Goal: Task Accomplishment & Management: Manage account settings

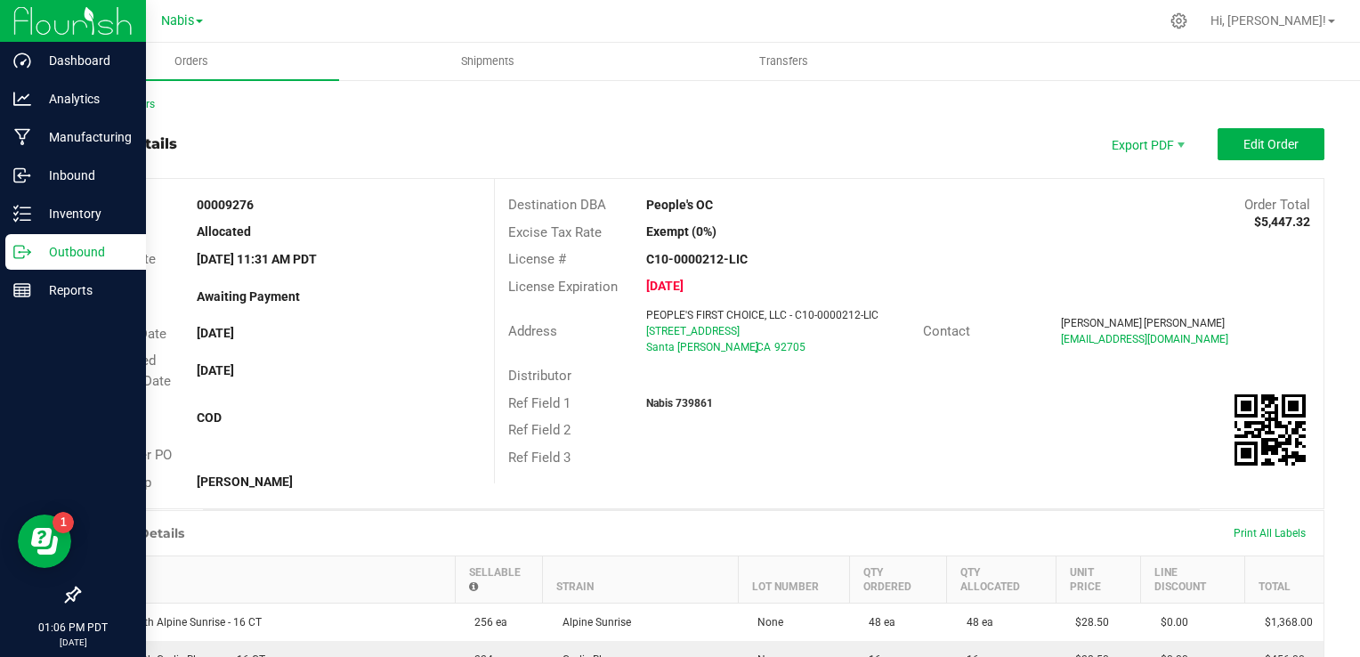
click at [77, 258] on p "Outbound" at bounding box center [84, 251] width 107 height 21
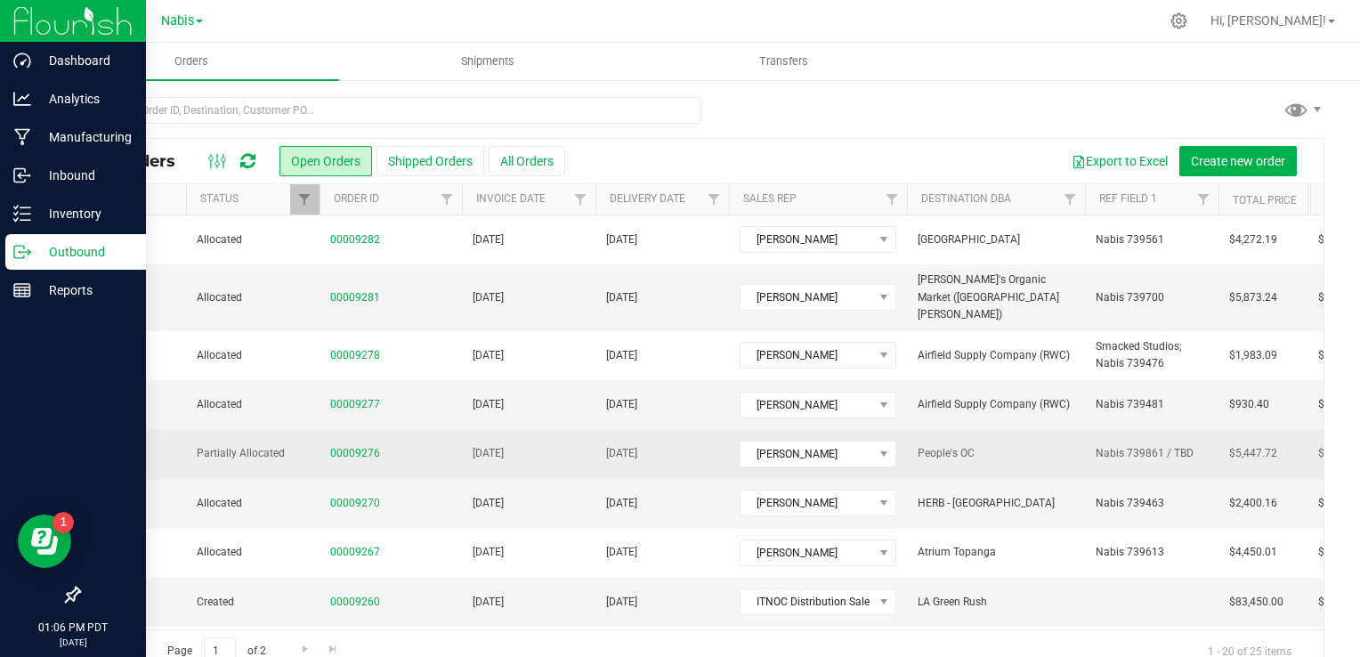
click at [566, 448] on td "[DATE]" at bounding box center [529, 454] width 134 height 49
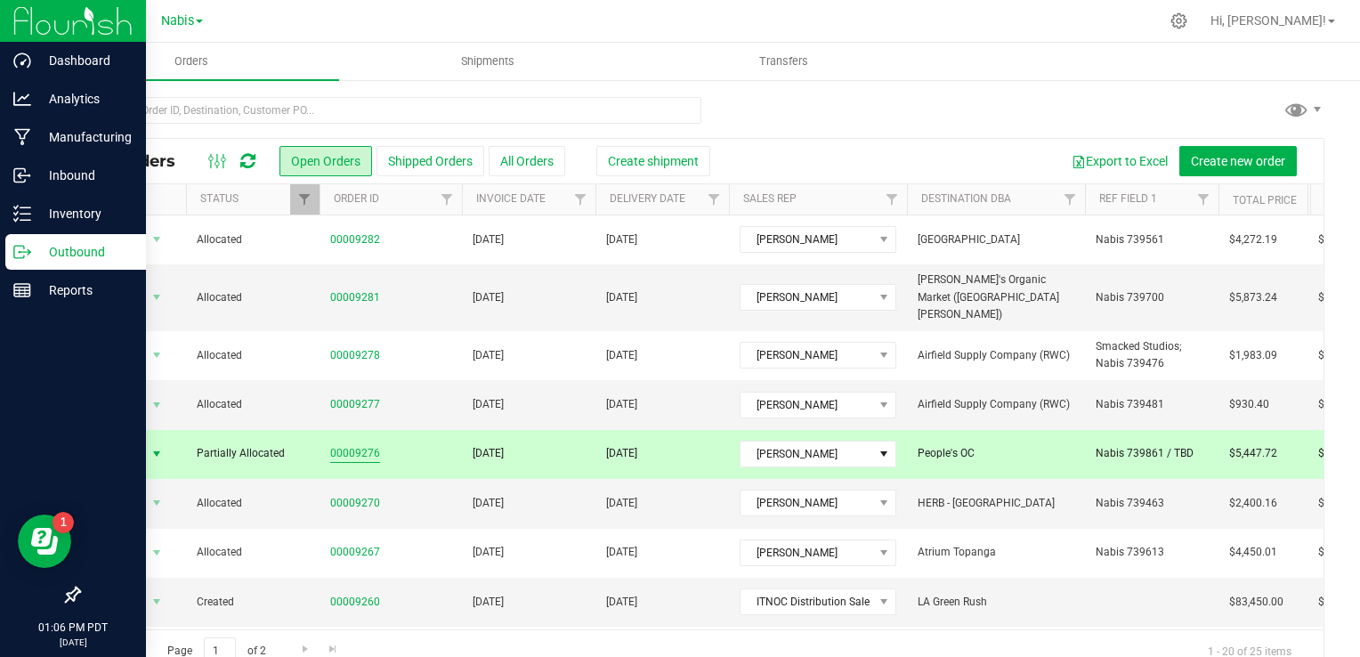
click at [367, 445] on link "00009276" at bounding box center [355, 453] width 50 height 17
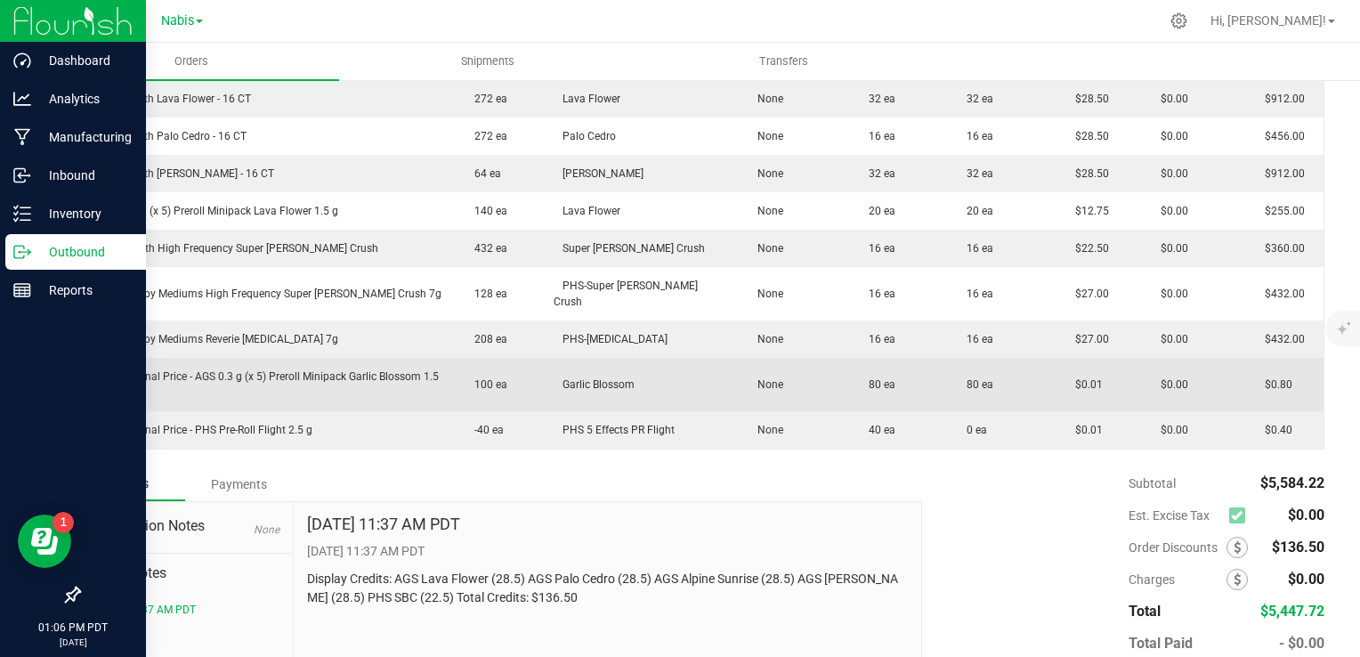
scroll to position [690, 0]
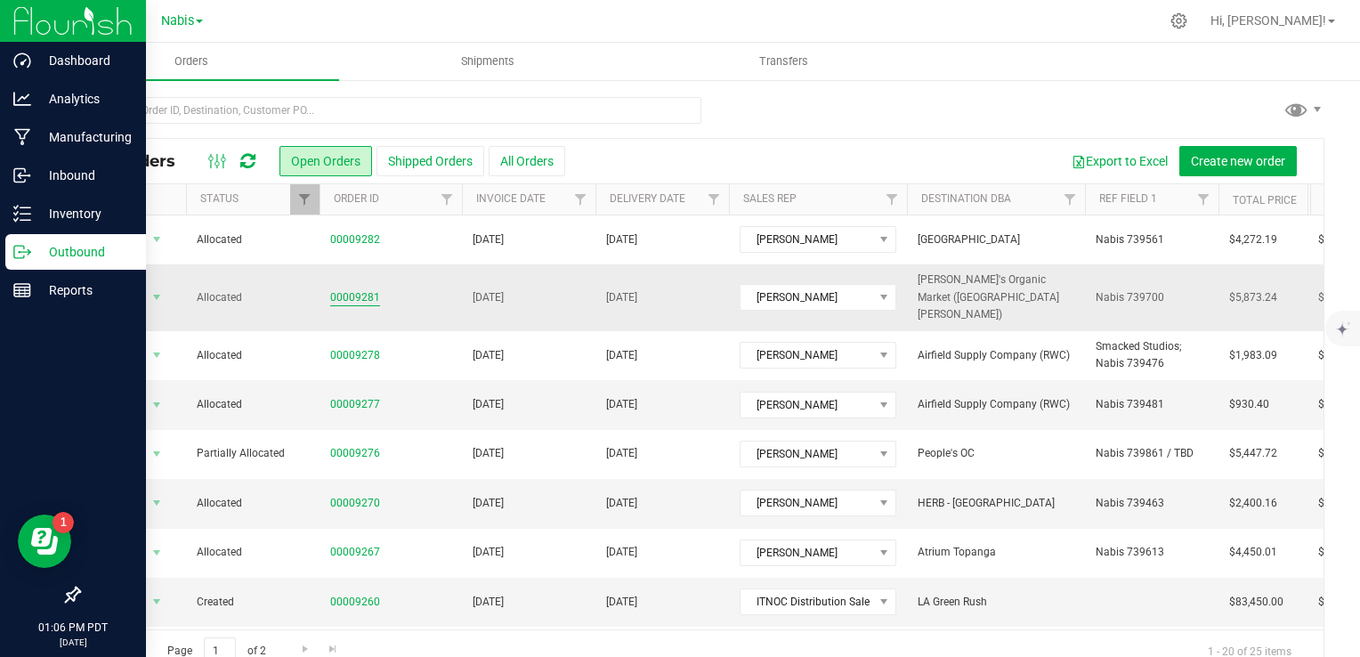
click at [355, 289] on link "00009281" at bounding box center [355, 297] width 50 height 17
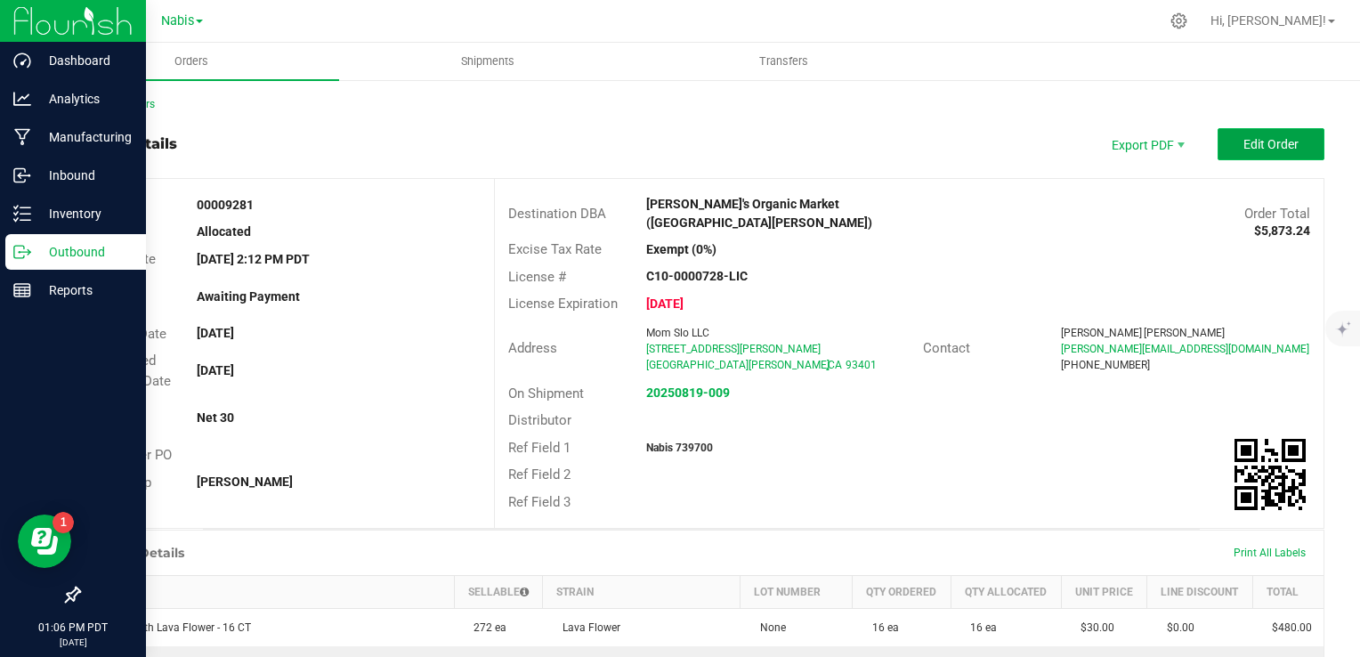
click at [1258, 138] on span "Edit Order" at bounding box center [1271, 144] width 55 height 14
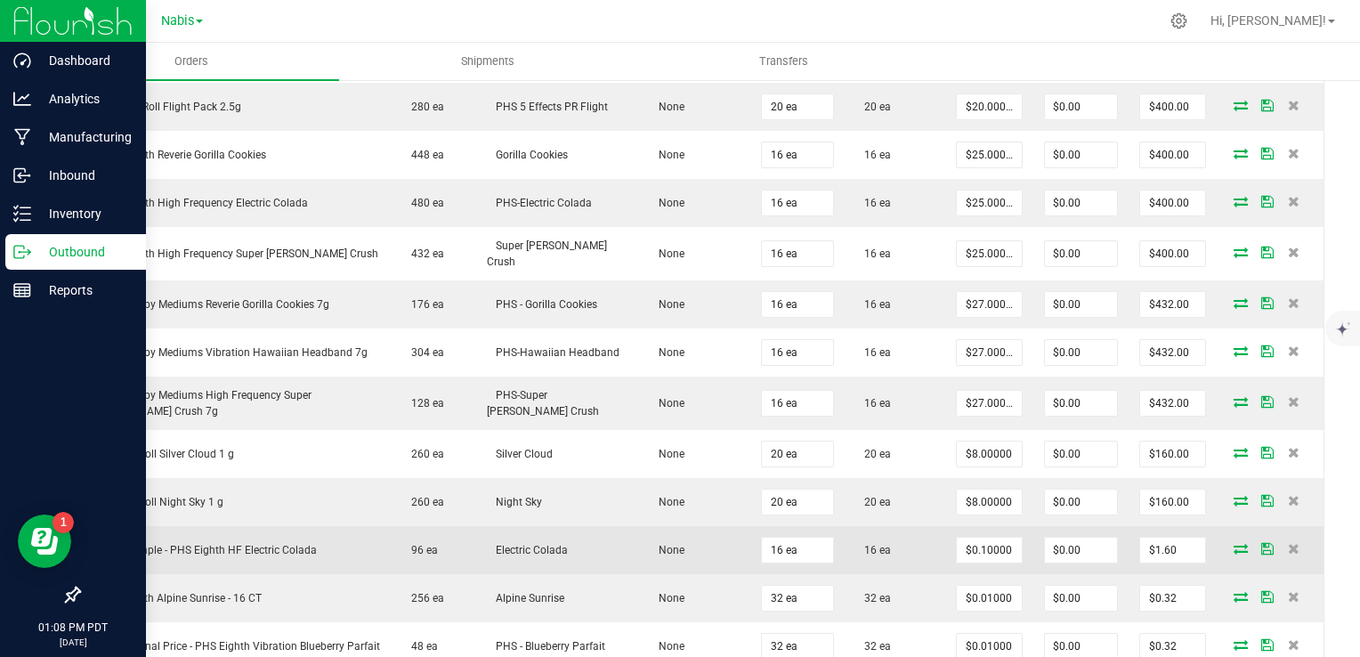
scroll to position [979, 0]
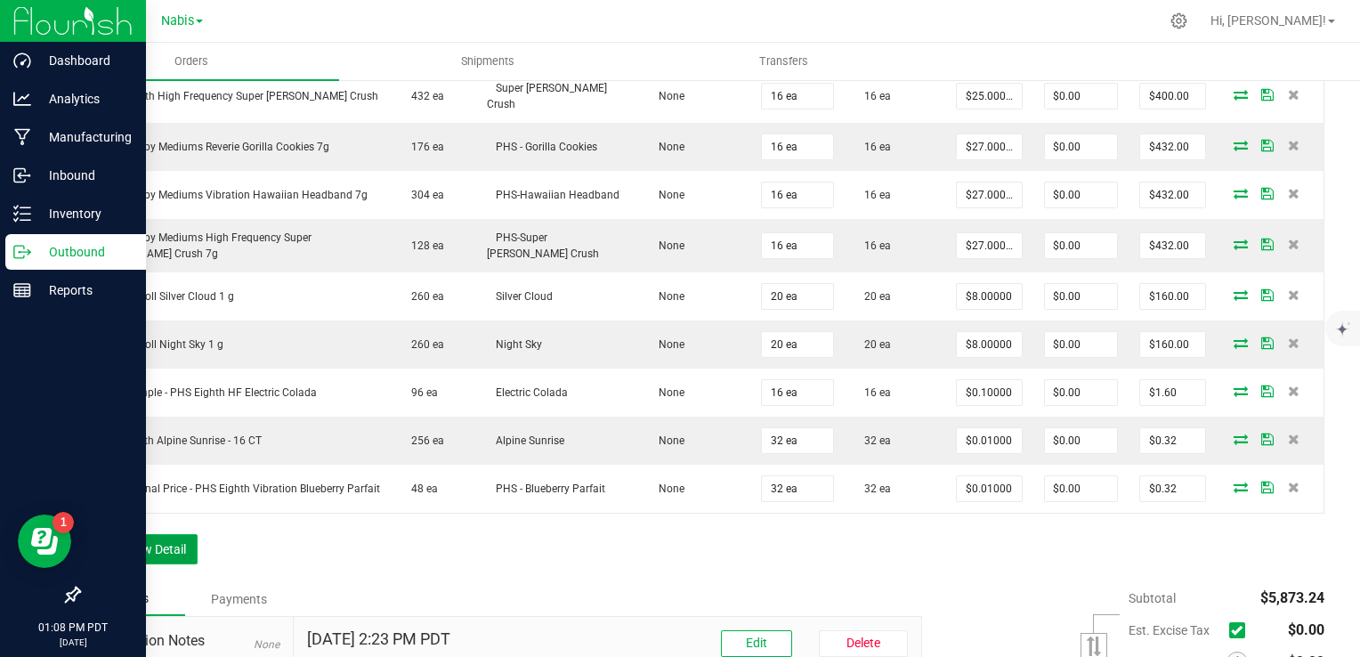
click at [147, 554] on button "Add New Detail" at bounding box center [137, 549] width 119 height 30
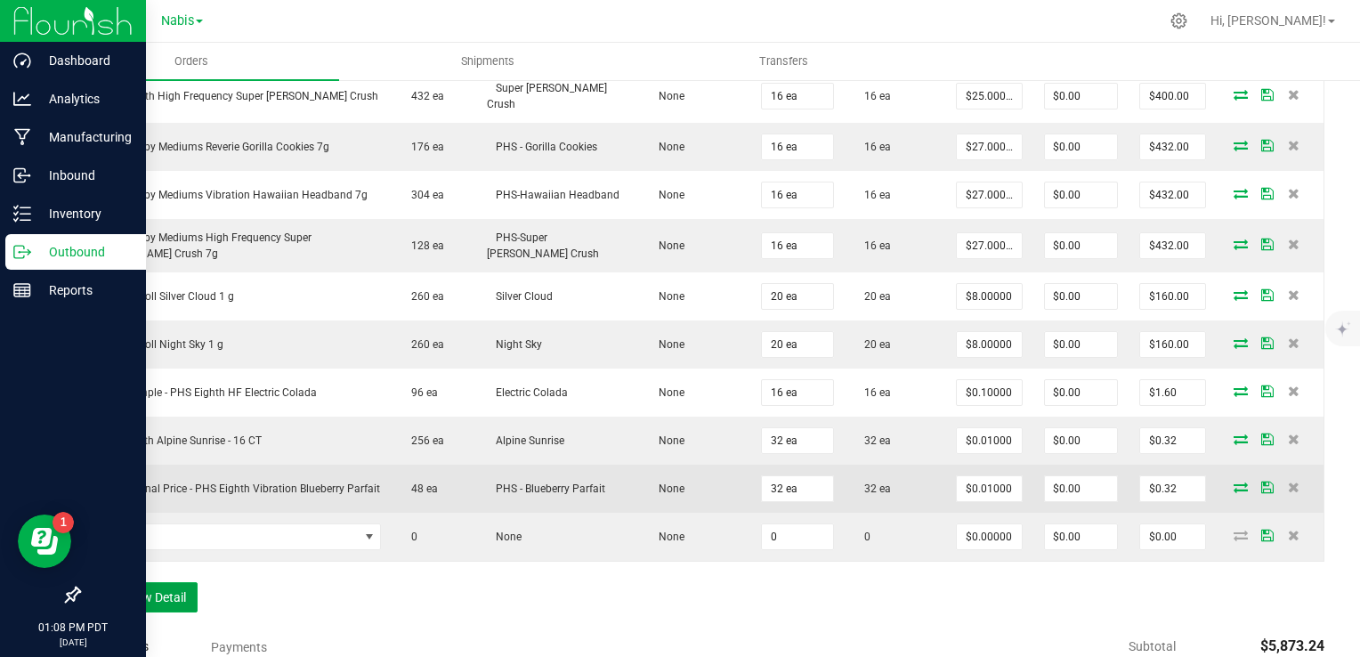
scroll to position [1068, 0]
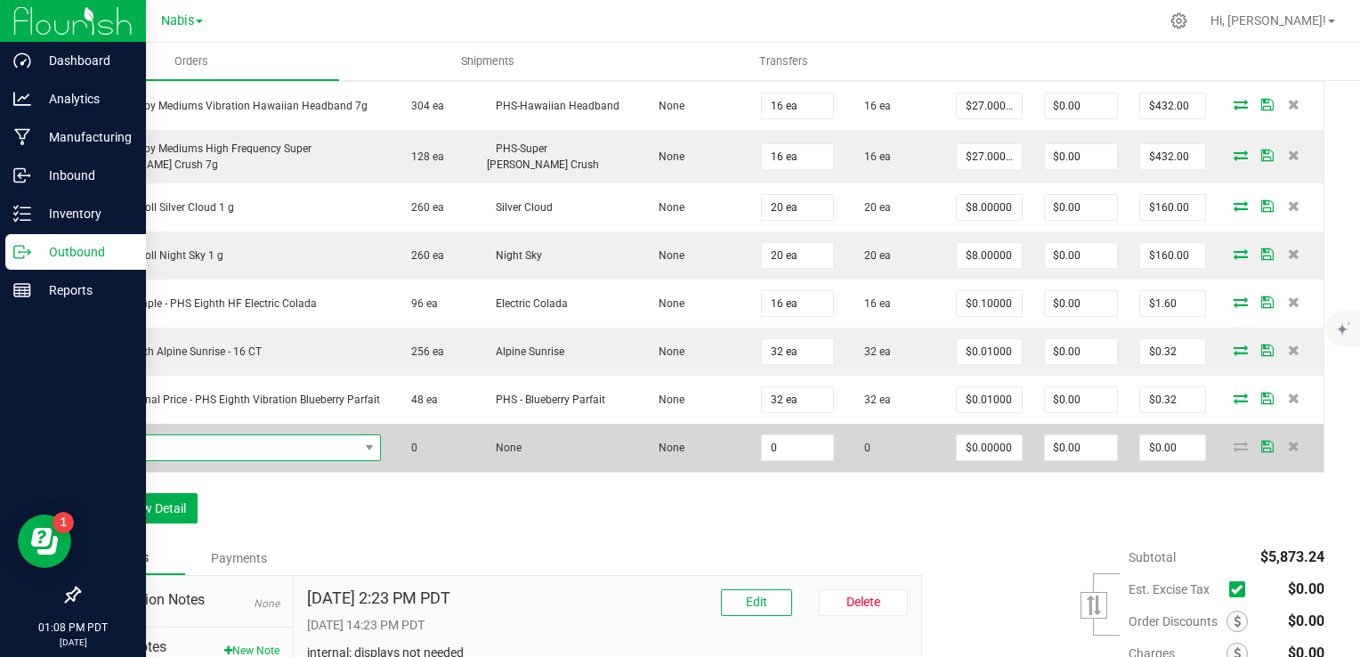
click at [242, 459] on span "NO DATA FOUND" at bounding box center [225, 447] width 267 height 25
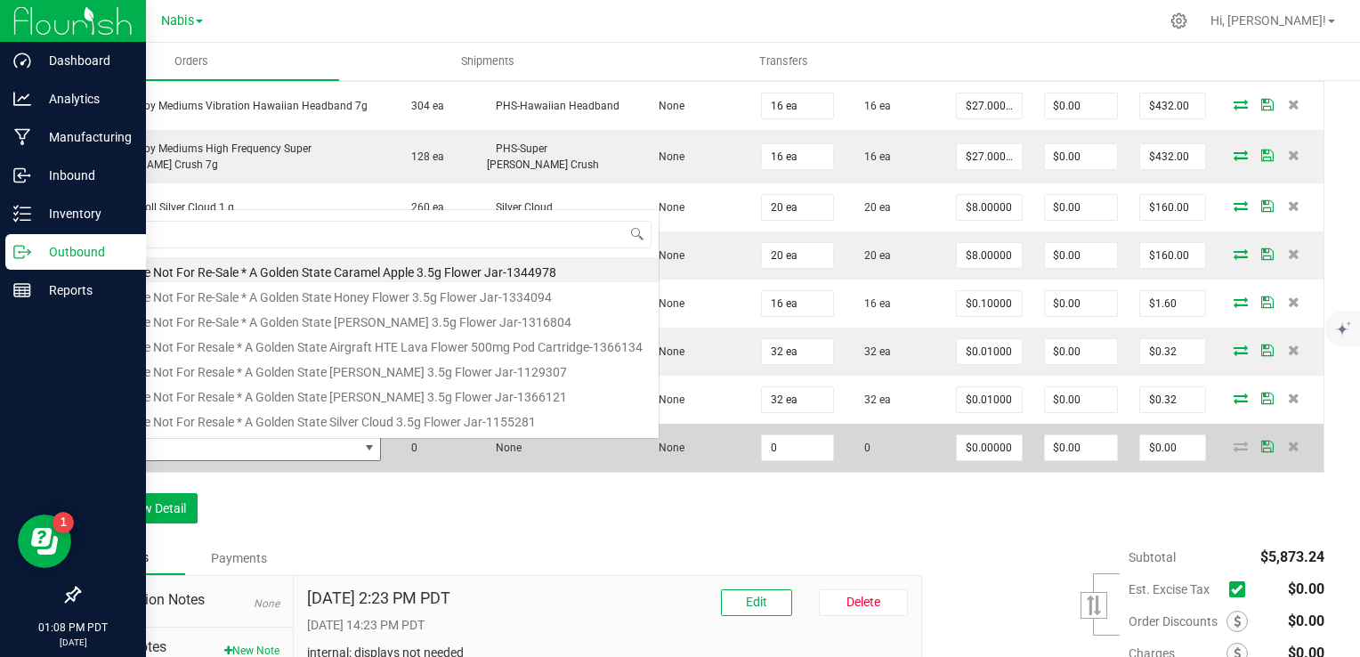
scroll to position [26, 264]
type input "AGS 0.3 g (x 5) Preroll Minipack Lava Flower 1.5 g"
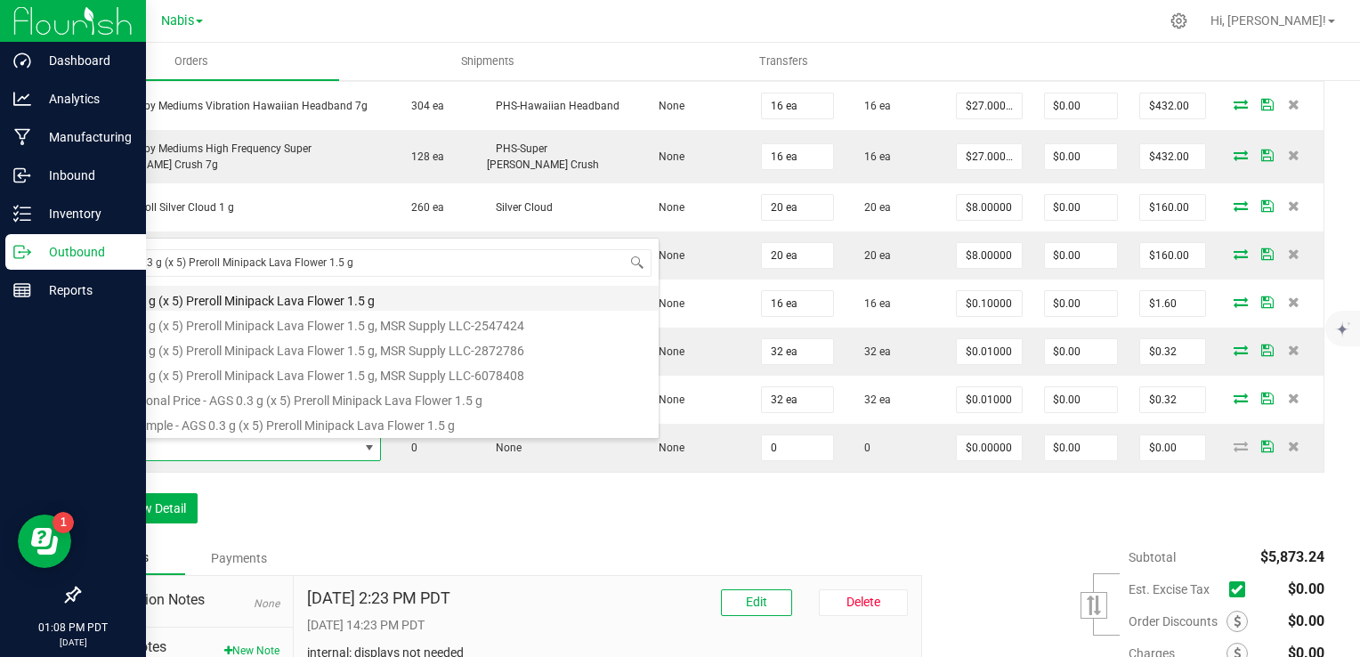
click at [307, 297] on li "AGS 0.3 g (x 5) Preroll Minipack Lava Flower 1.5 g" at bounding box center [375, 298] width 568 height 25
type input "0 ea"
type input "$12.75000"
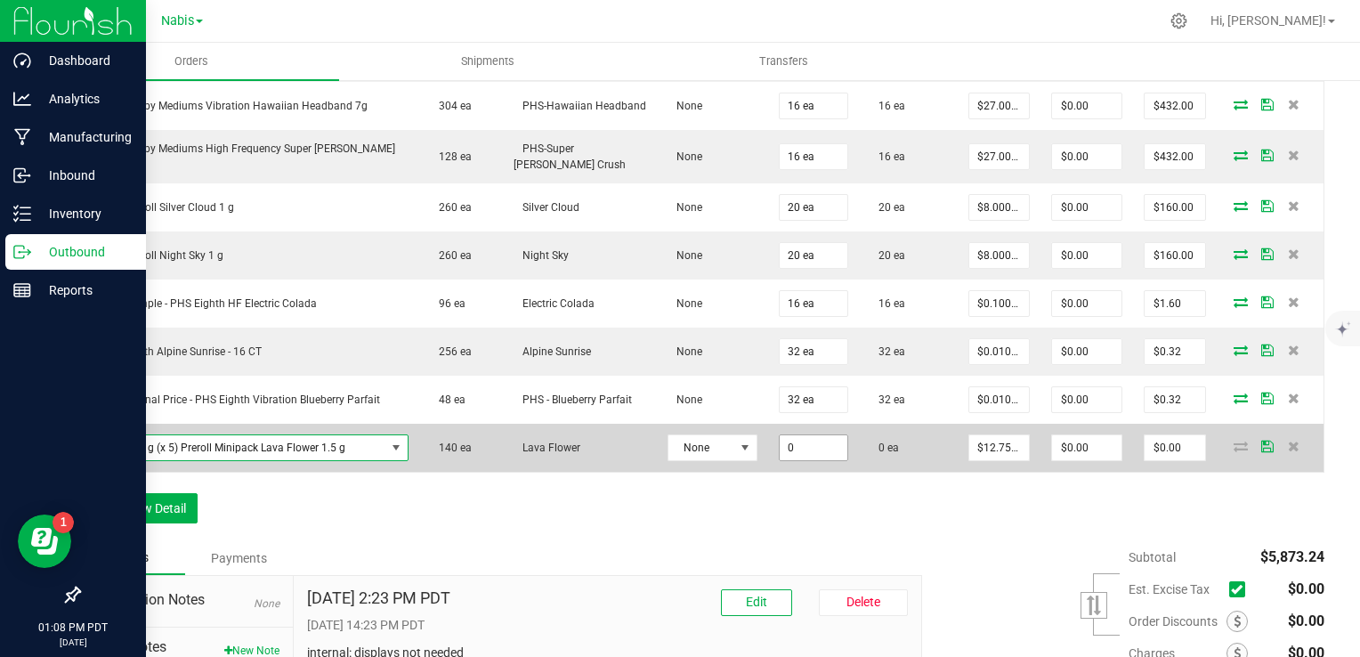
click at [780, 451] on input "0" at bounding box center [814, 447] width 69 height 25
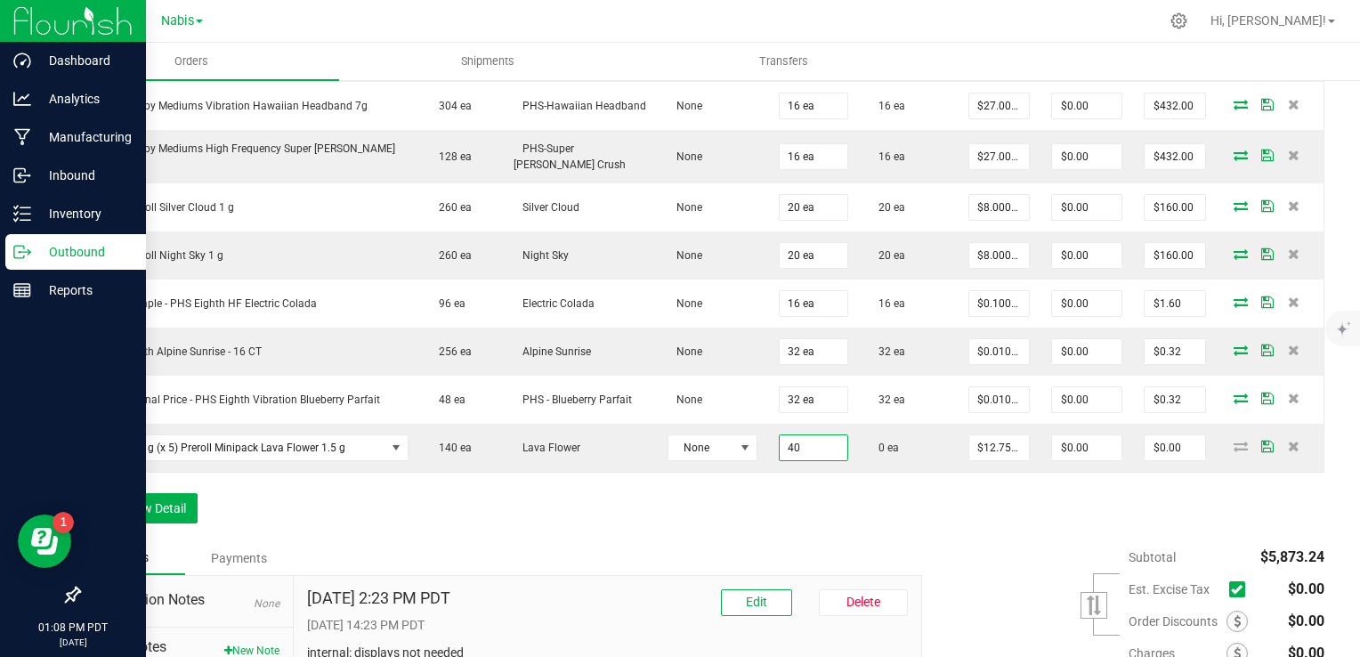
type input "40 ea"
type input "$510.00"
click at [709, 507] on div "Order Details Print All Labels Item Sellable Strain Lot Number Qty Ordered Qty …" at bounding box center [701, 21] width 1247 height 1039
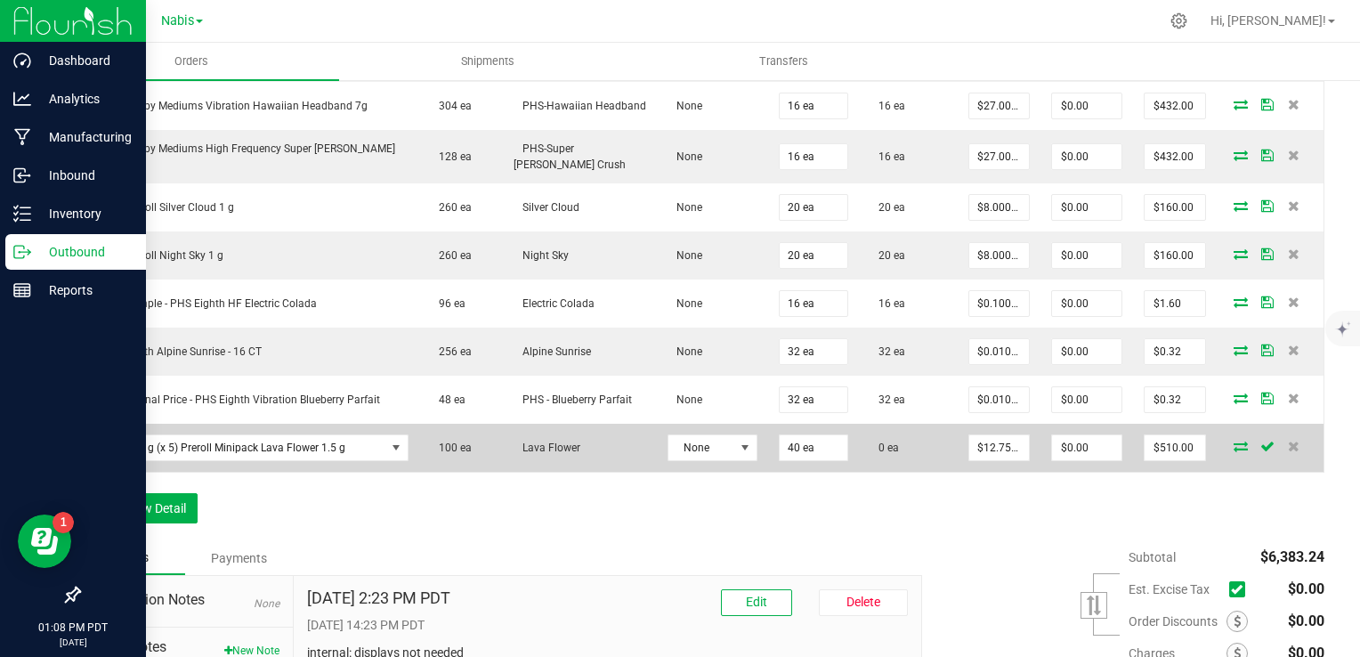
click at [1234, 444] on icon at bounding box center [1241, 446] width 14 height 11
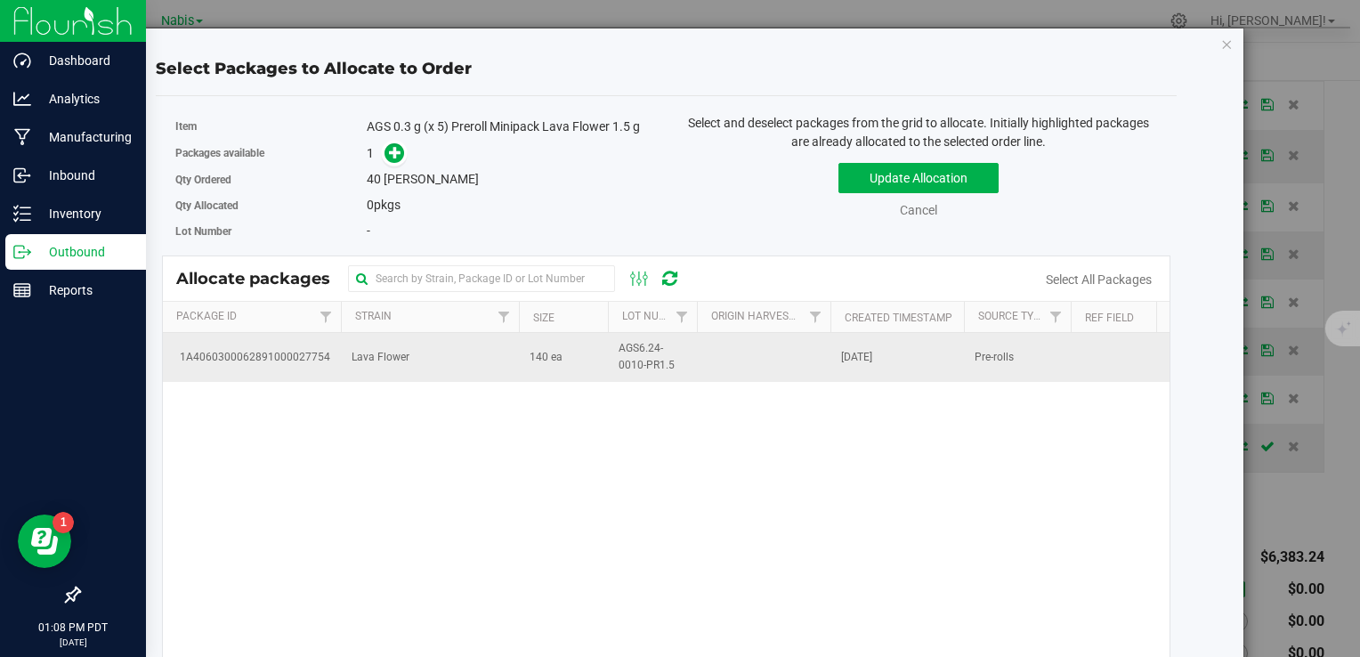
click at [493, 355] on td "Lava Flower" at bounding box center [430, 357] width 178 height 48
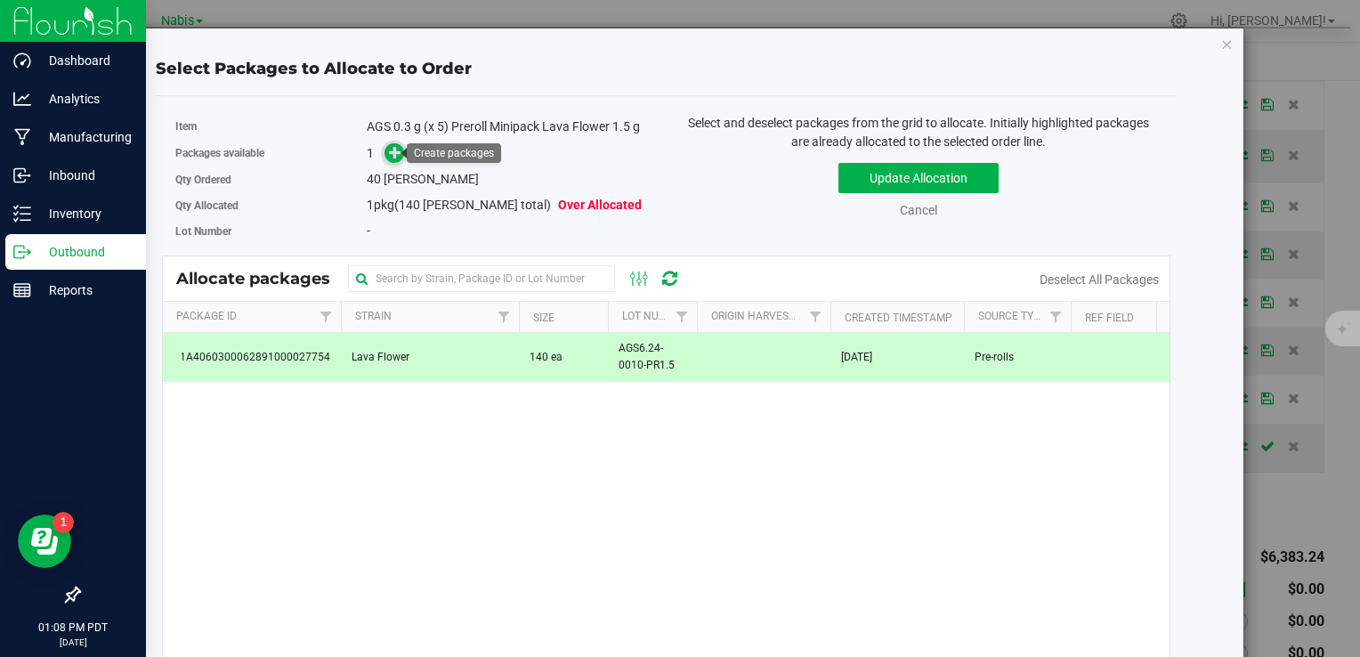
click at [389, 151] on icon at bounding box center [395, 152] width 12 height 12
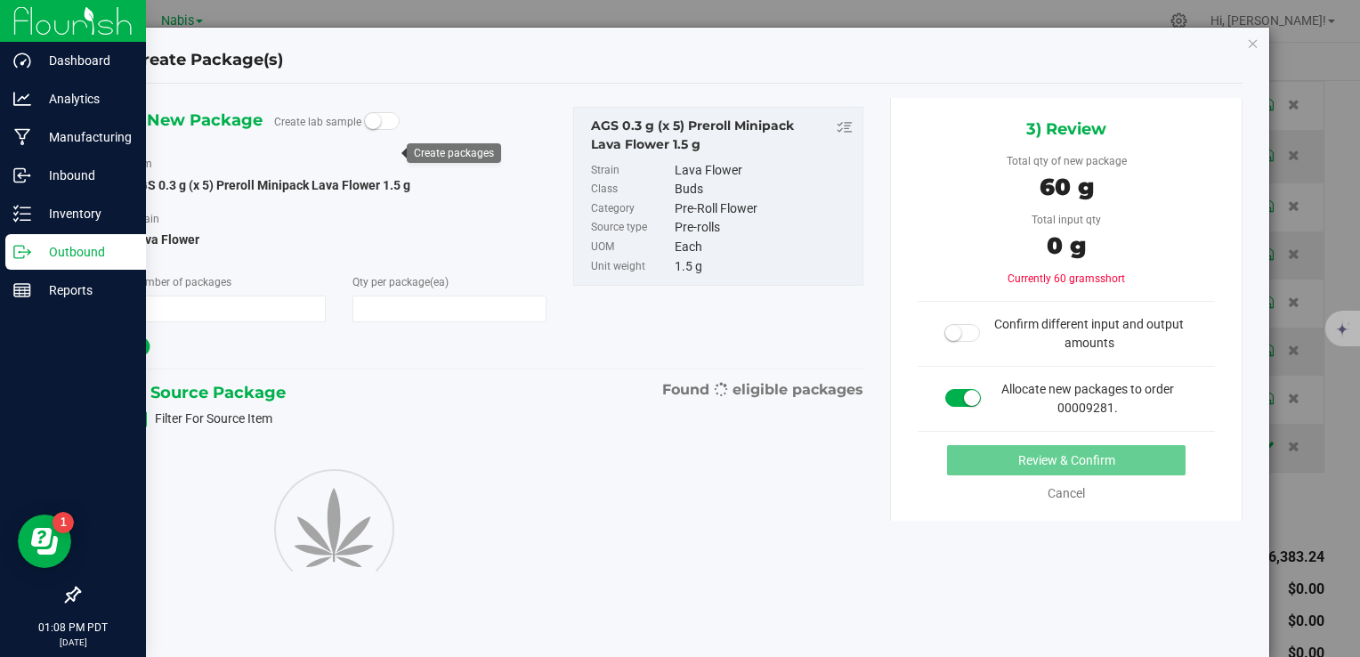
type input "1"
type input "40"
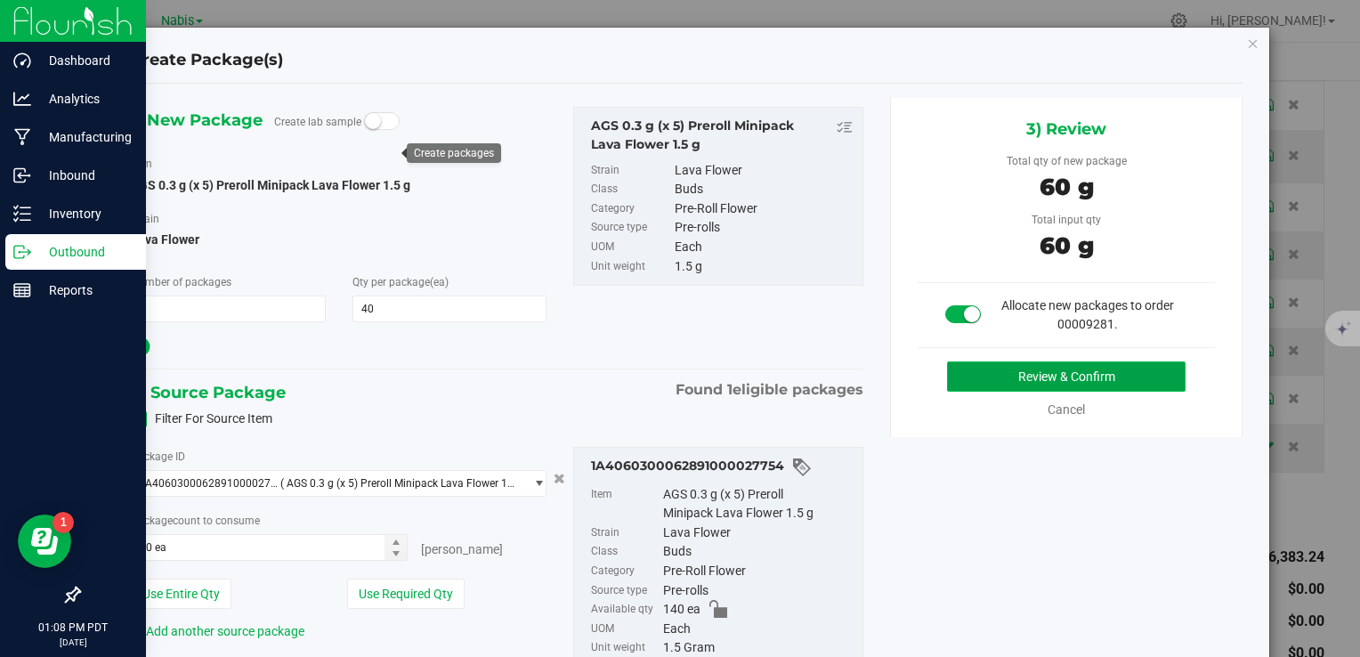
click at [1027, 365] on button "Review & Confirm" at bounding box center [1066, 376] width 239 height 30
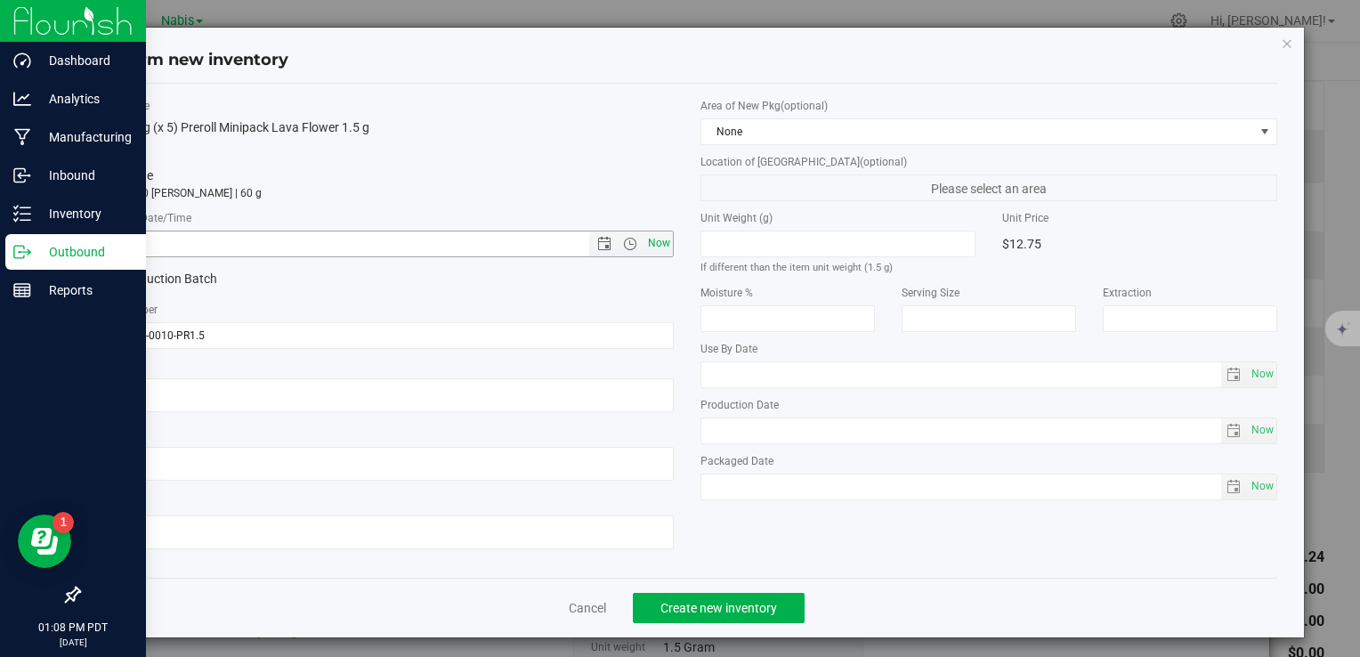
click at [649, 240] on span "Now" at bounding box center [659, 244] width 30 height 26
type input "[DATE] 1:08 PM"
click at [731, 614] on span "Create new inventory" at bounding box center [719, 608] width 117 height 14
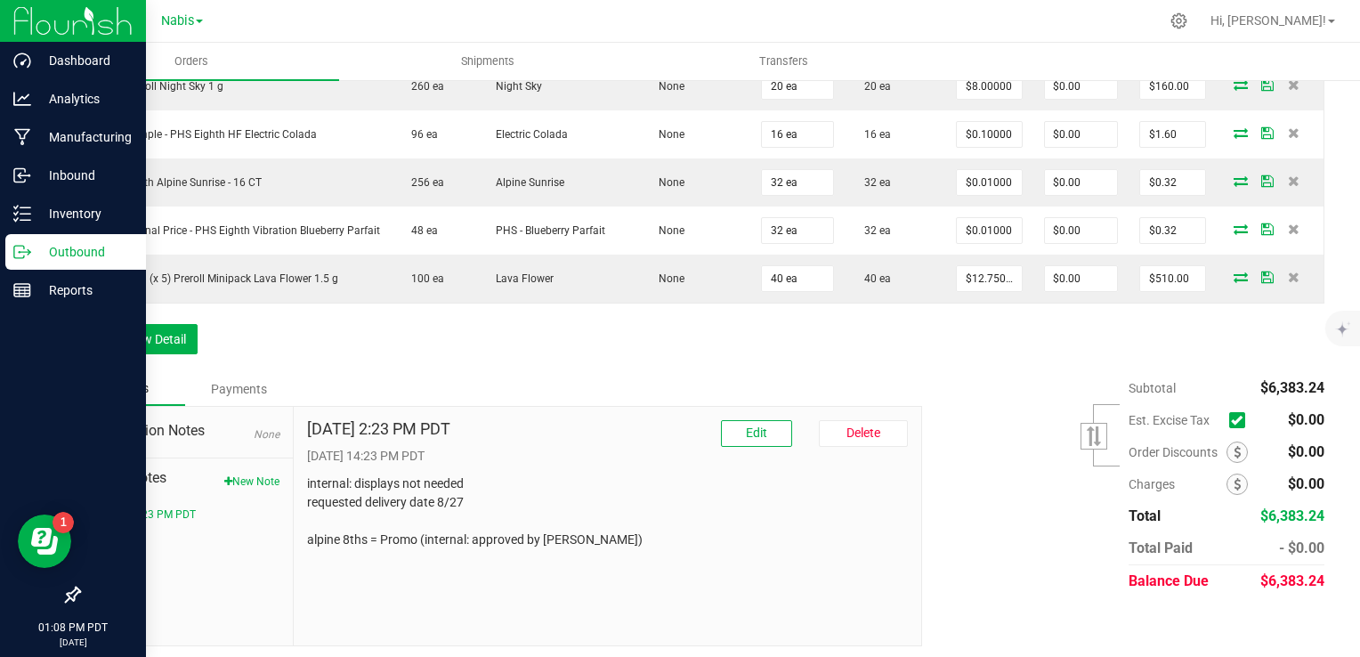
scroll to position [1247, 0]
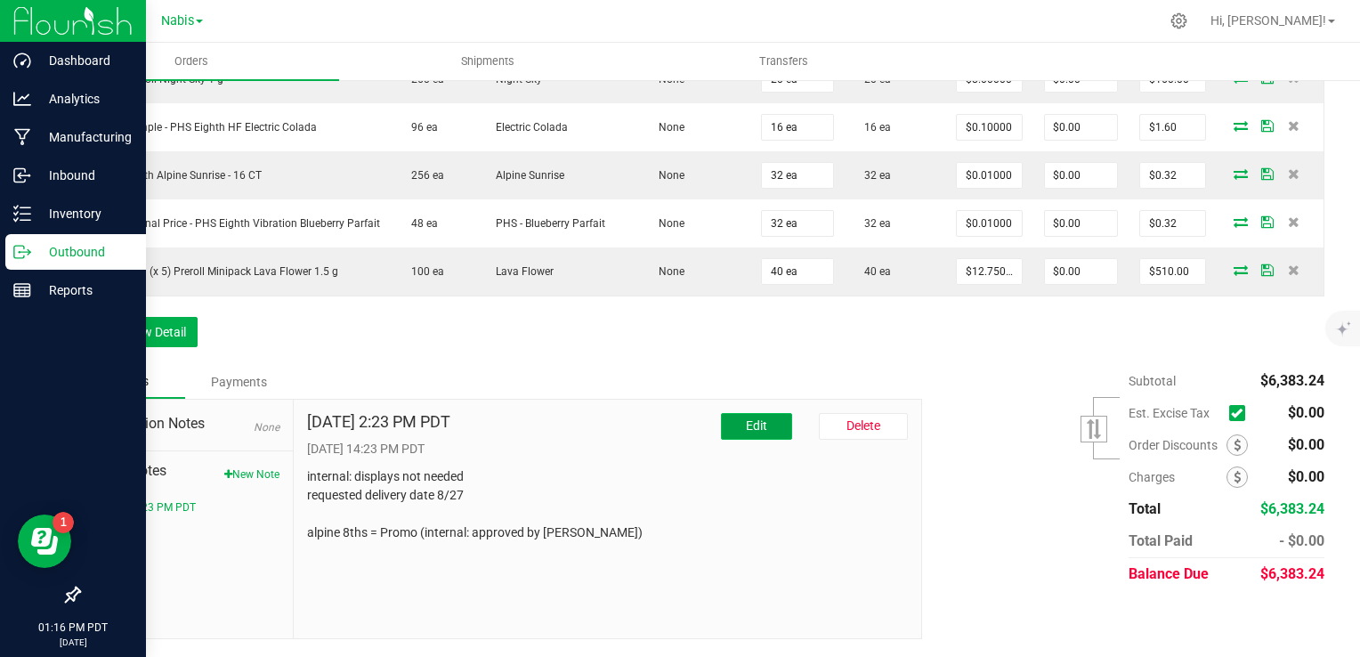
click at [752, 434] on button "Edit" at bounding box center [756, 426] width 71 height 27
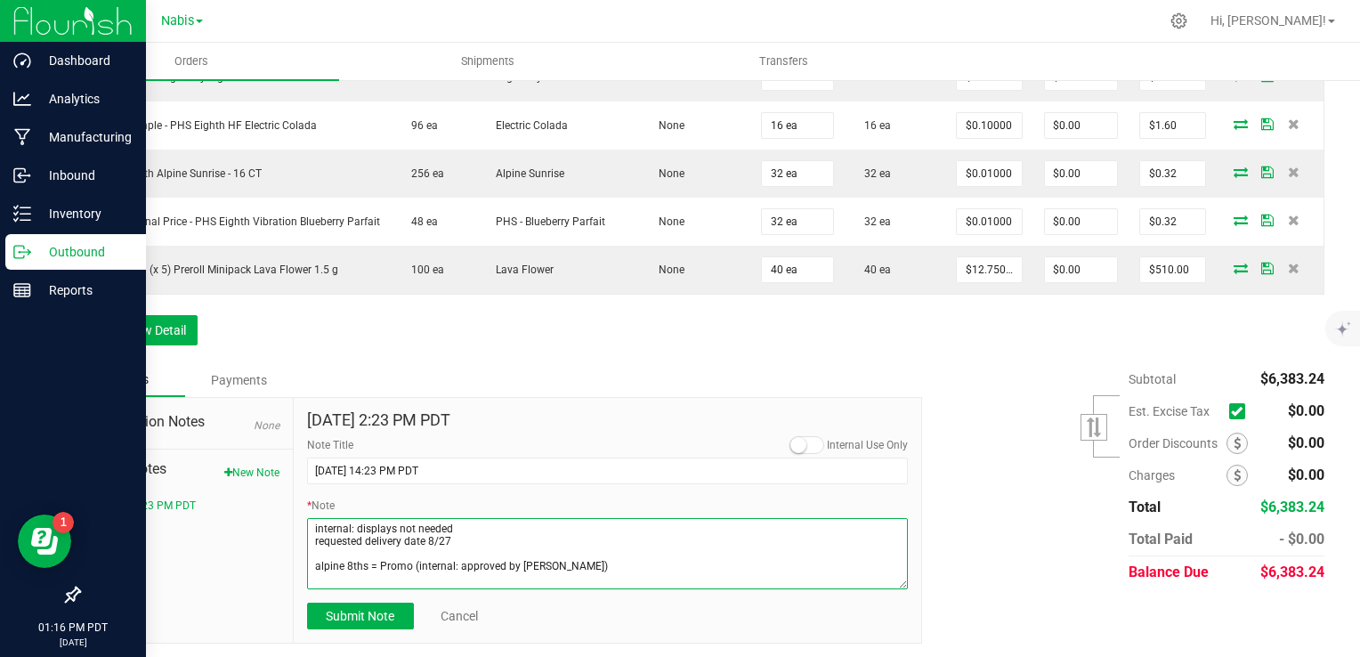
click at [320, 574] on textarea "* Note" at bounding box center [608, 553] width 602 height 71
type textarea "internal: displays not needed requested delivery date 8/27 Alpine 8ths = Promo …"
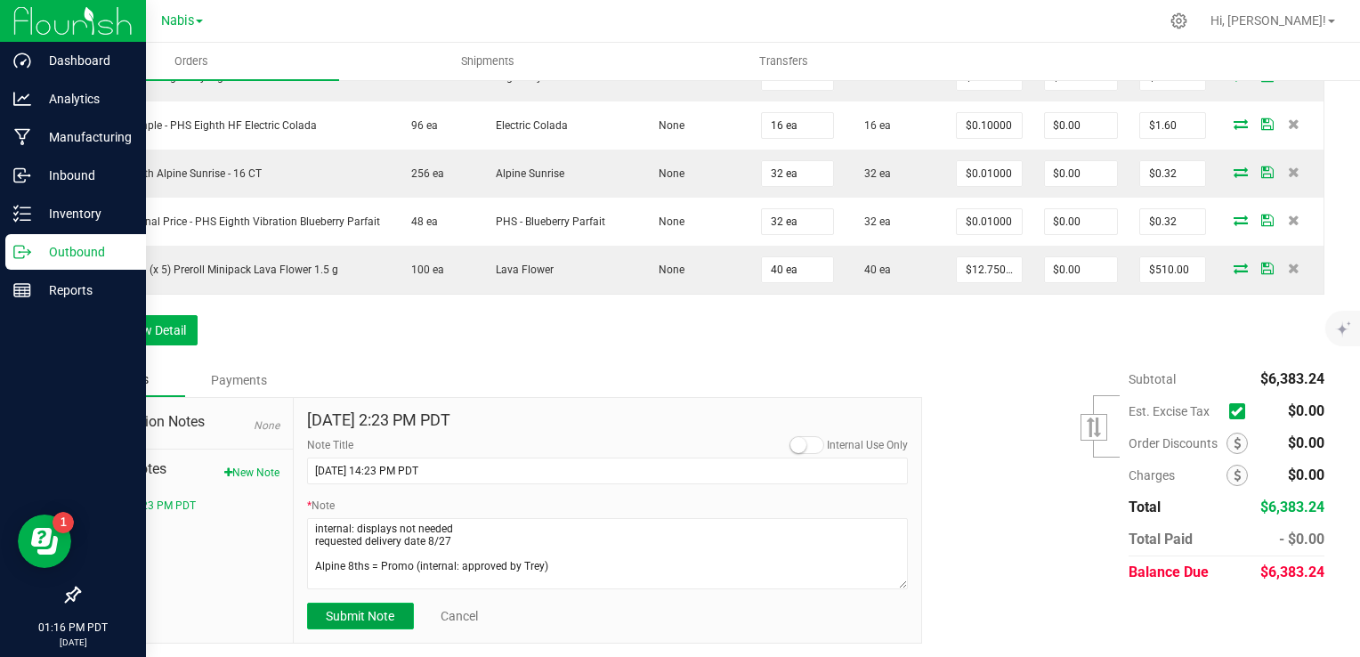
click at [362, 623] on span "Submit Note" at bounding box center [360, 616] width 69 height 14
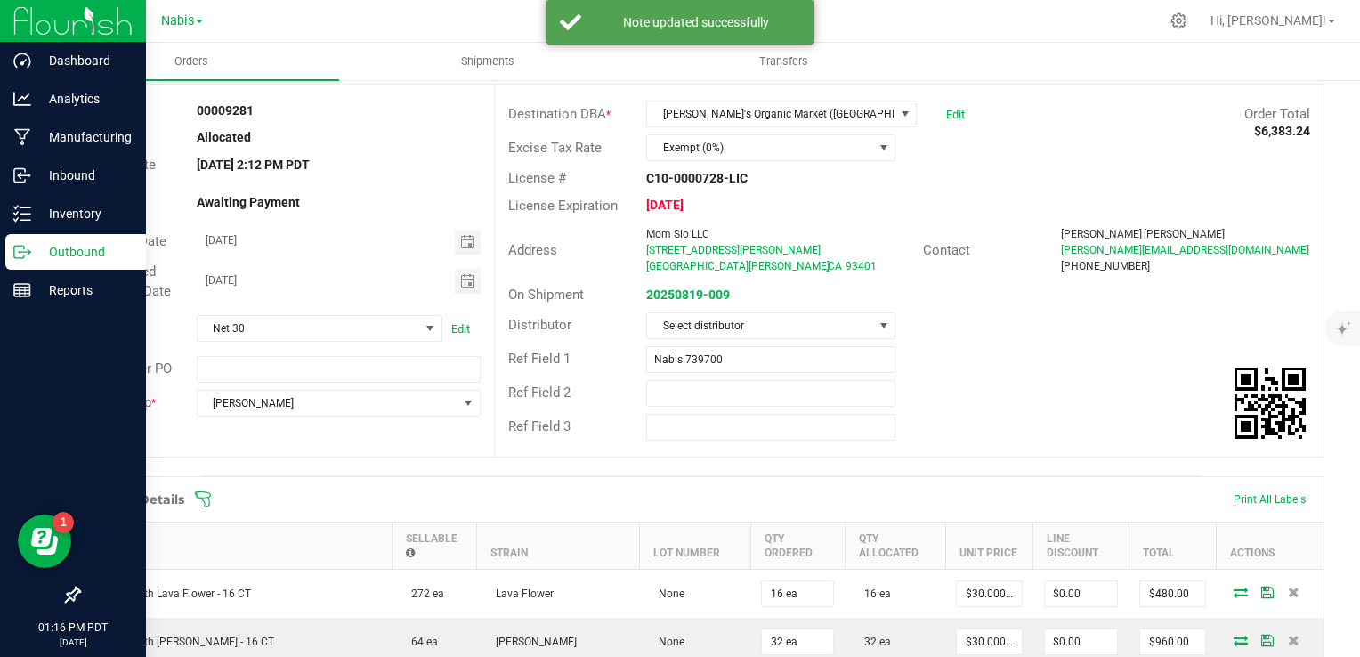
scroll to position [0, 0]
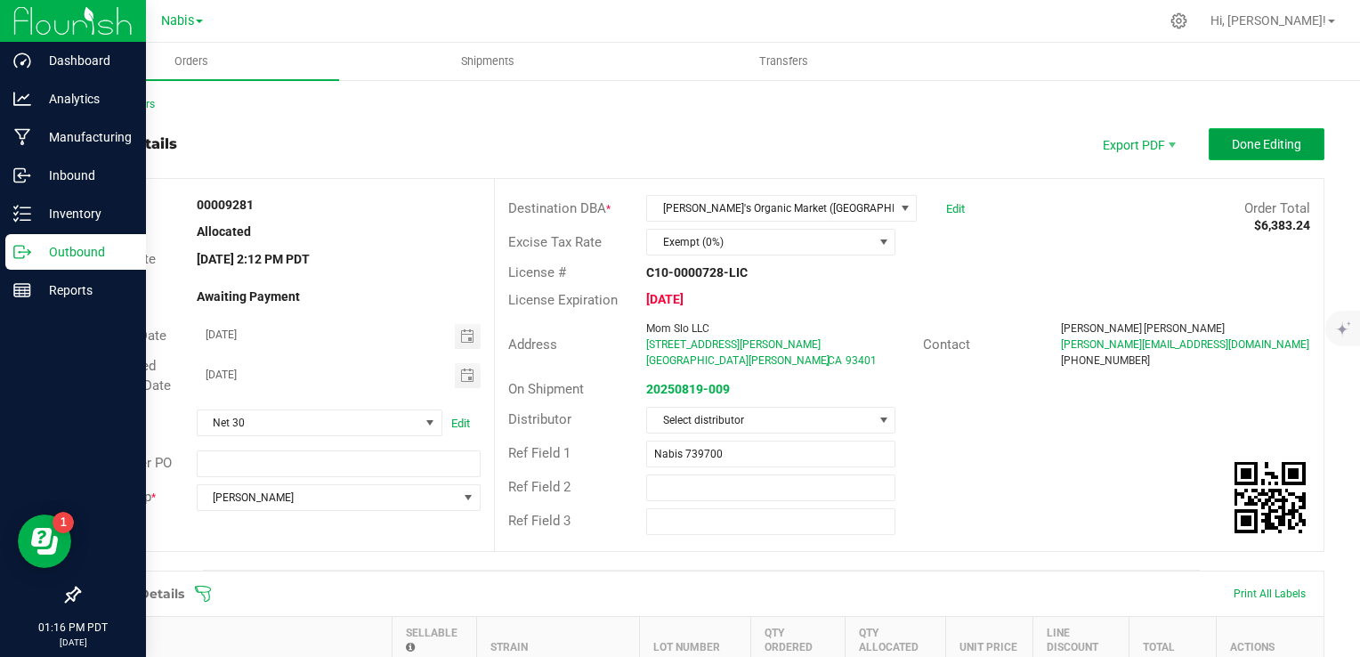
click at [1244, 148] on span "Done Editing" at bounding box center [1266, 144] width 69 height 14
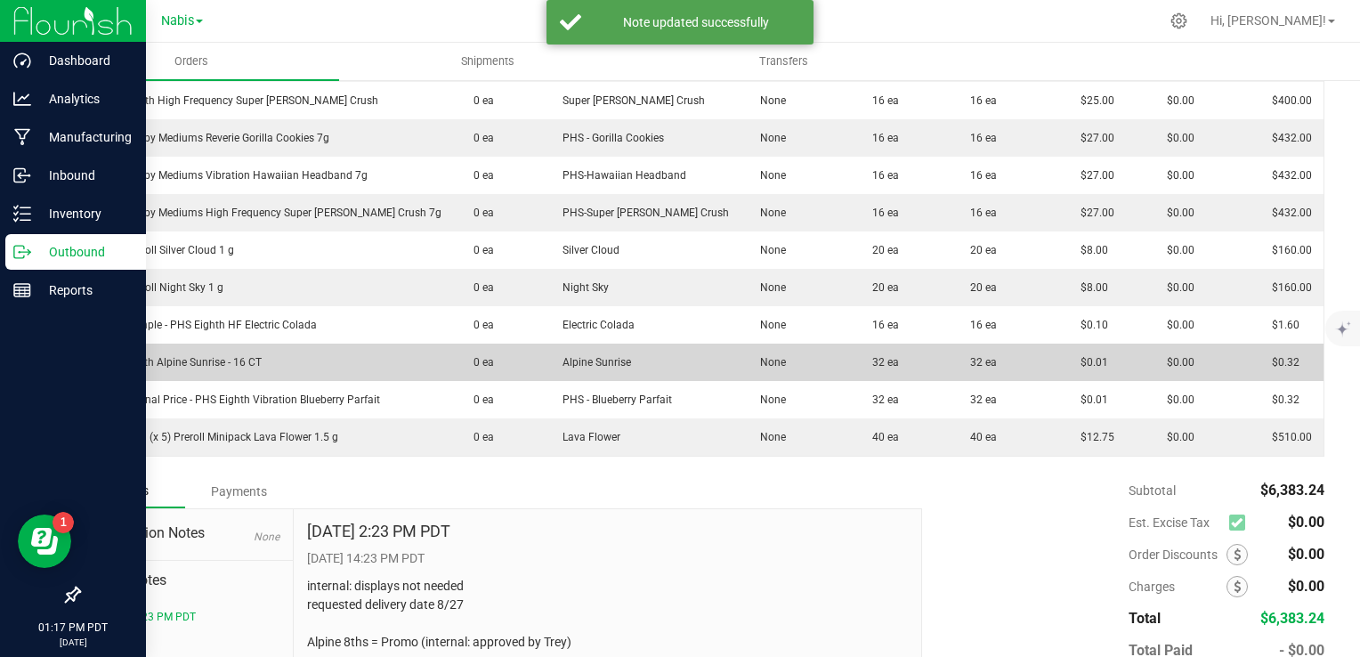
scroll to position [916, 0]
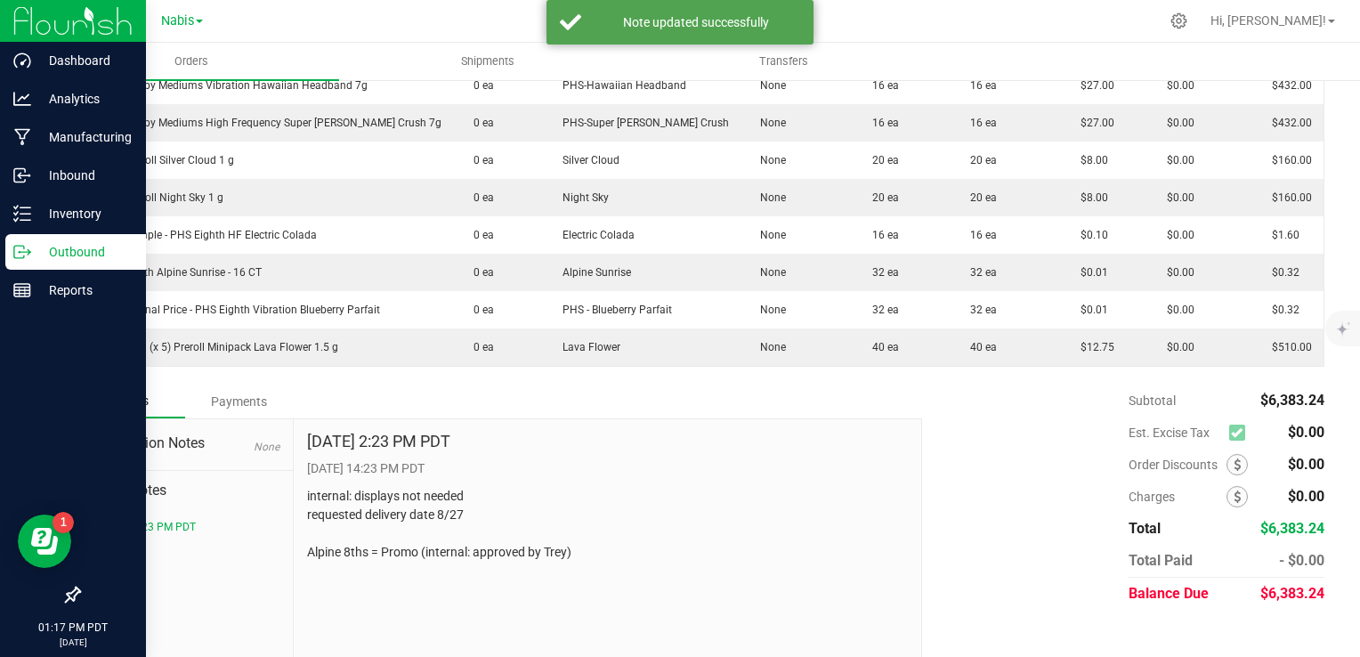
click at [65, 249] on p "Outbound" at bounding box center [84, 251] width 107 height 21
